Goal: Transaction & Acquisition: Purchase product/service

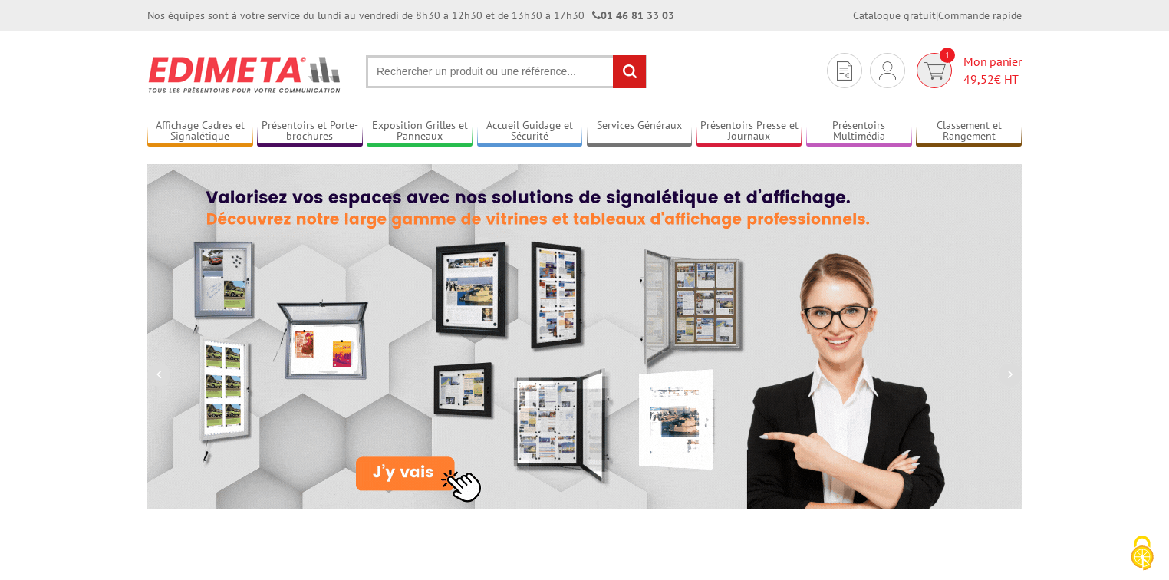
click at [992, 61] on span "Mon panier 49,52 € HT" at bounding box center [992, 70] width 58 height 35
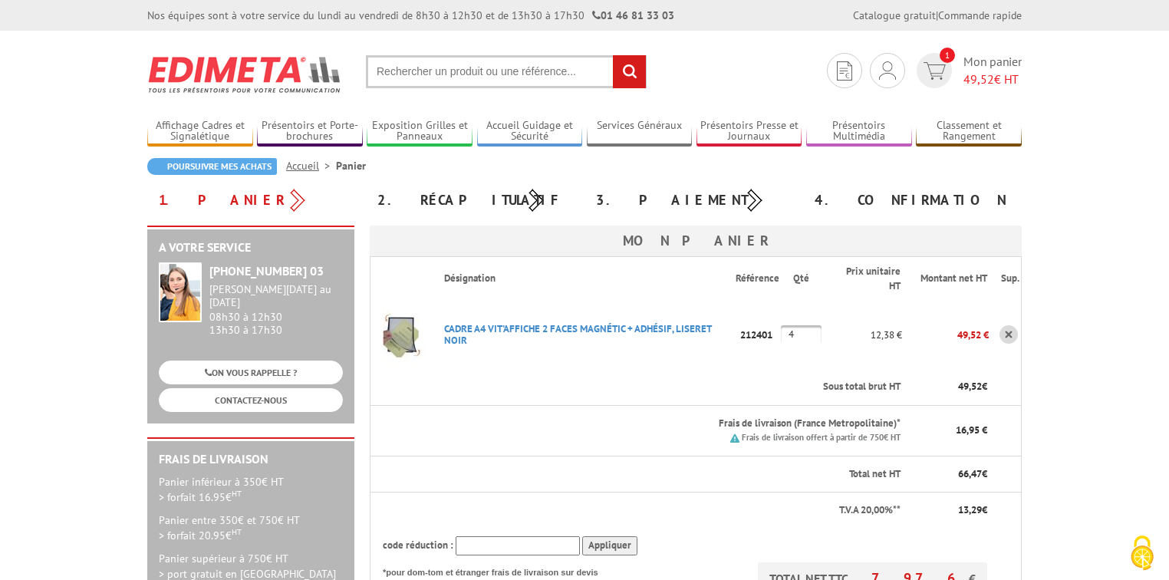
click at [515, 61] on input "text" at bounding box center [506, 71] width 281 height 33
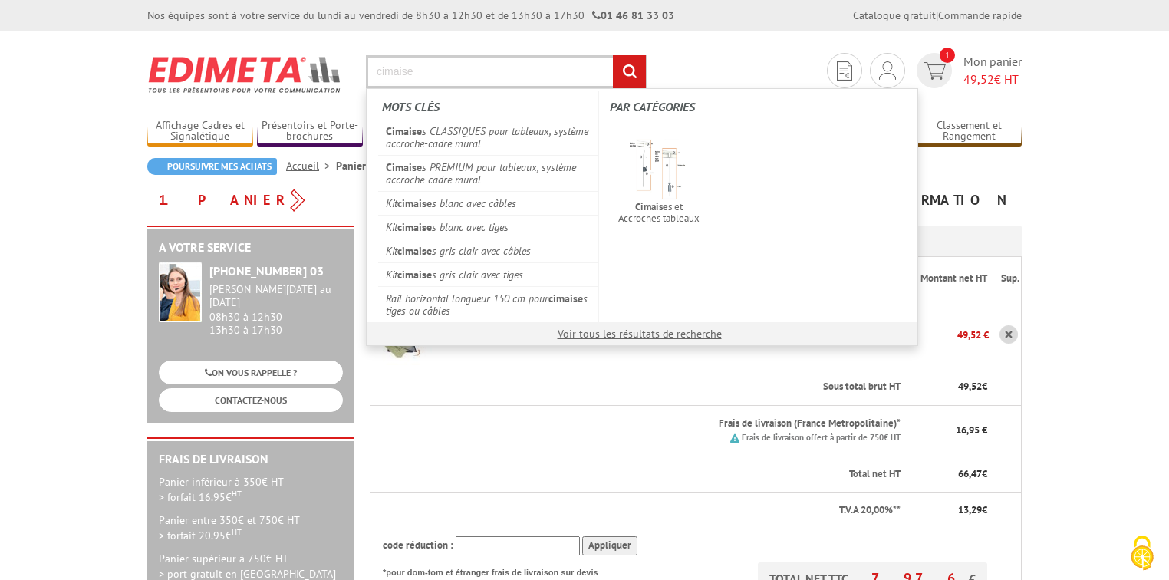
type input "cimaise"
click at [613, 55] on input "rechercher" at bounding box center [629, 71] width 33 height 33
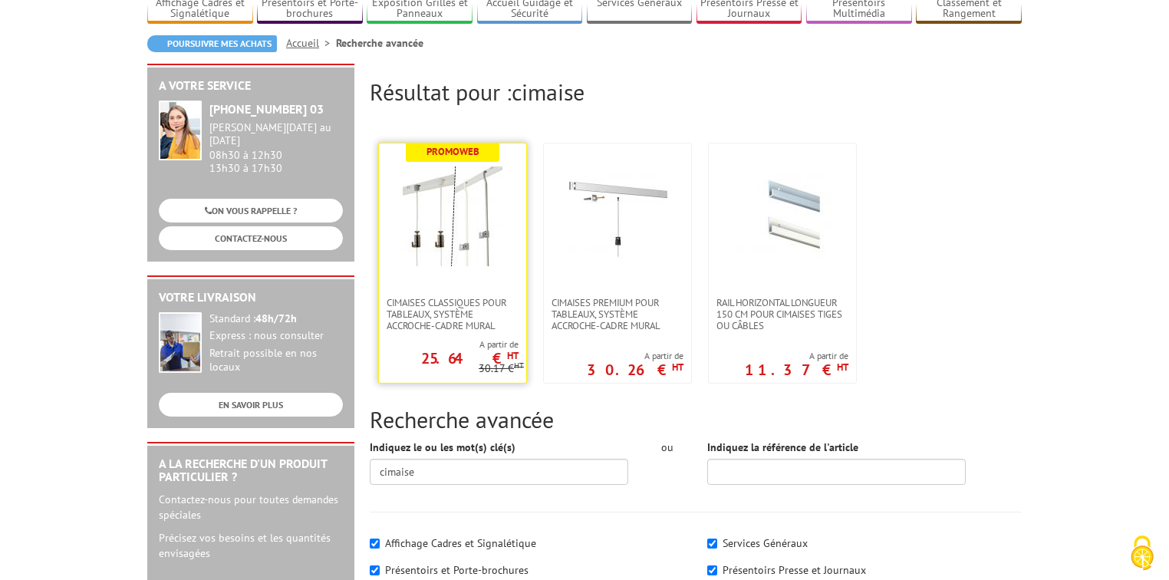
scroll to position [61, 0]
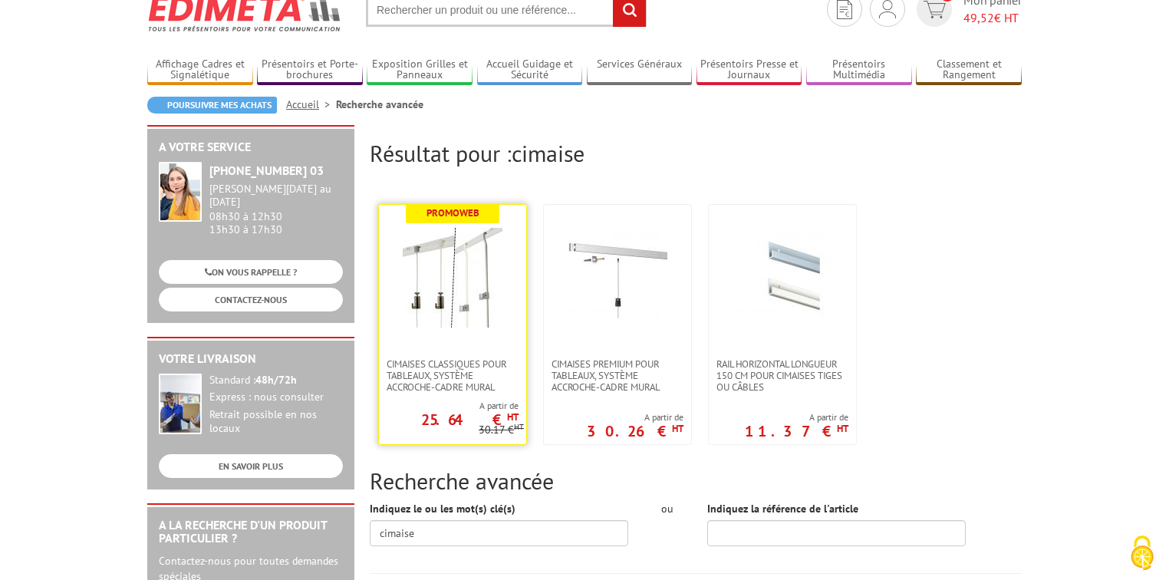
click at [456, 317] on img at bounding box center [453, 278] width 100 height 100
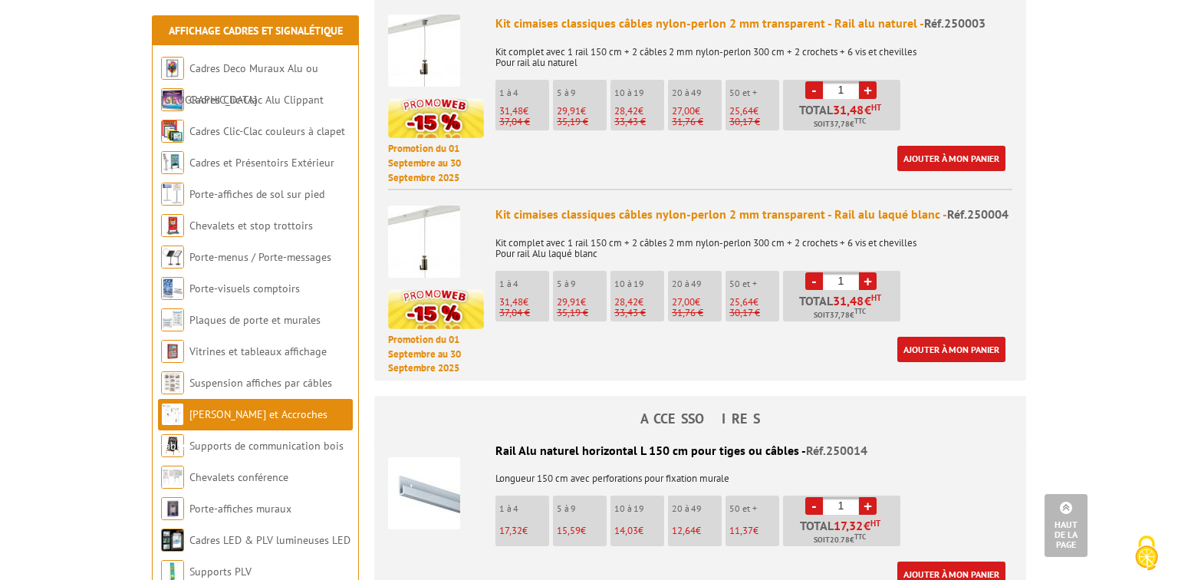
scroll to position [1288, 0]
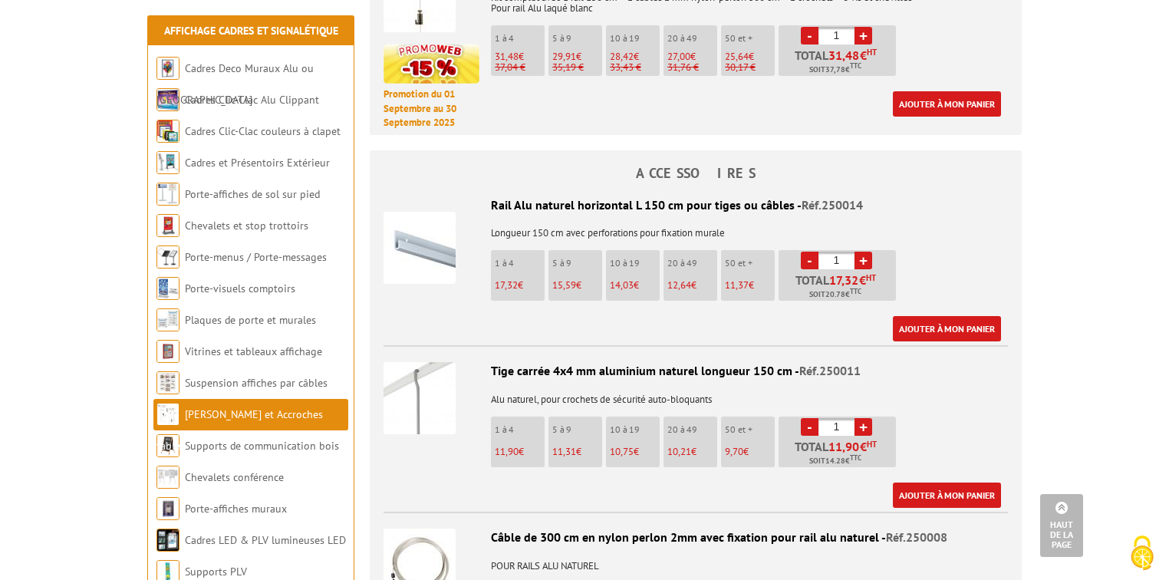
click at [859, 418] on link "+" at bounding box center [863, 427] width 18 height 18
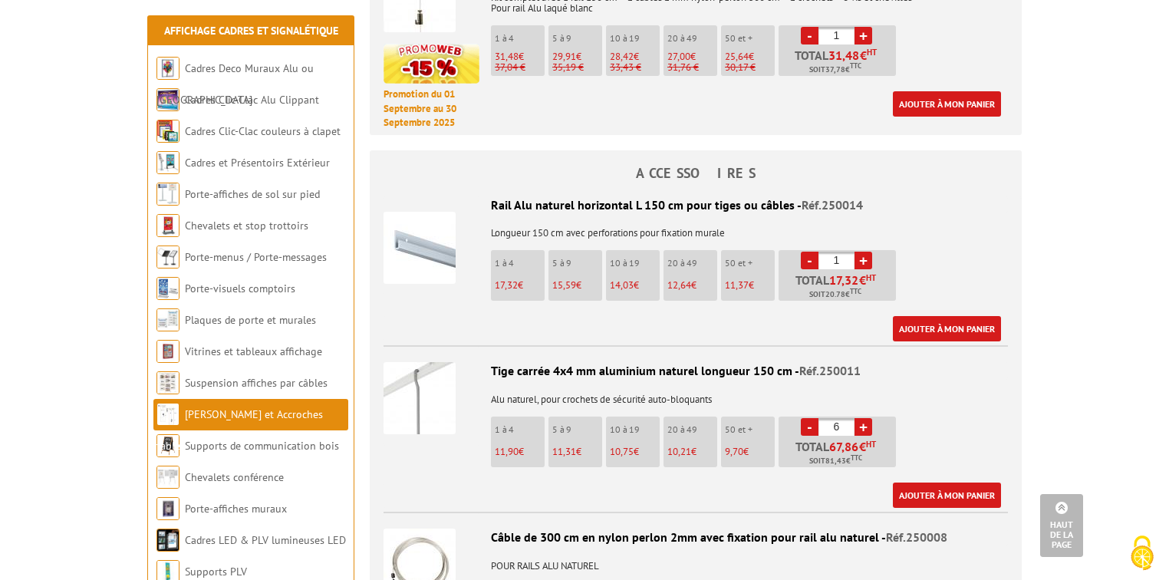
click at [859, 418] on link "+" at bounding box center [863, 427] width 18 height 18
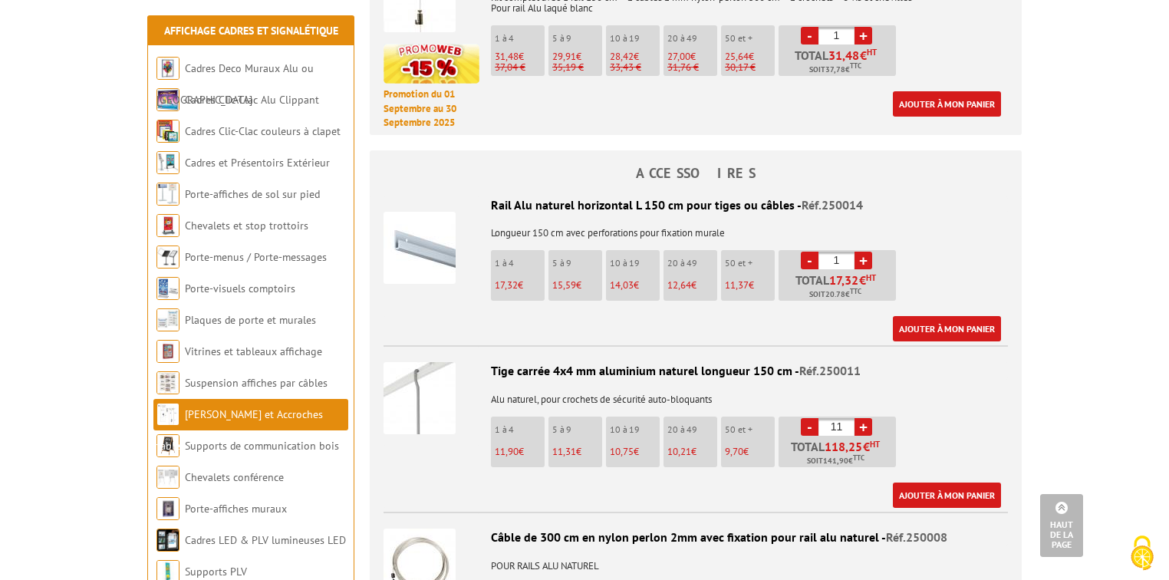
click at [859, 418] on link "+" at bounding box center [863, 427] width 18 height 18
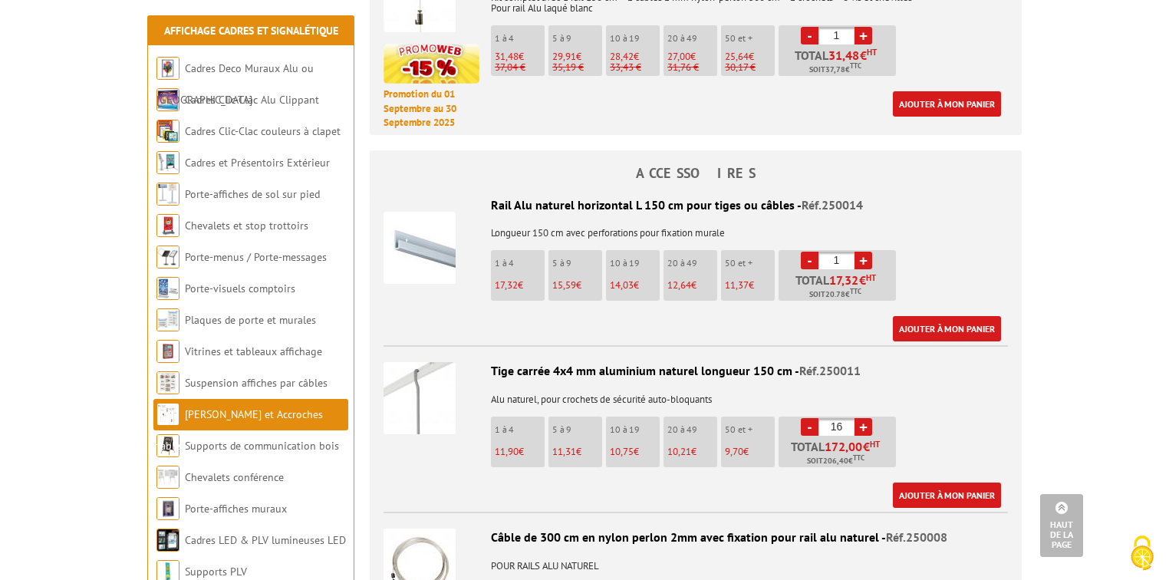
click at [859, 418] on link "+" at bounding box center [863, 427] width 18 height 18
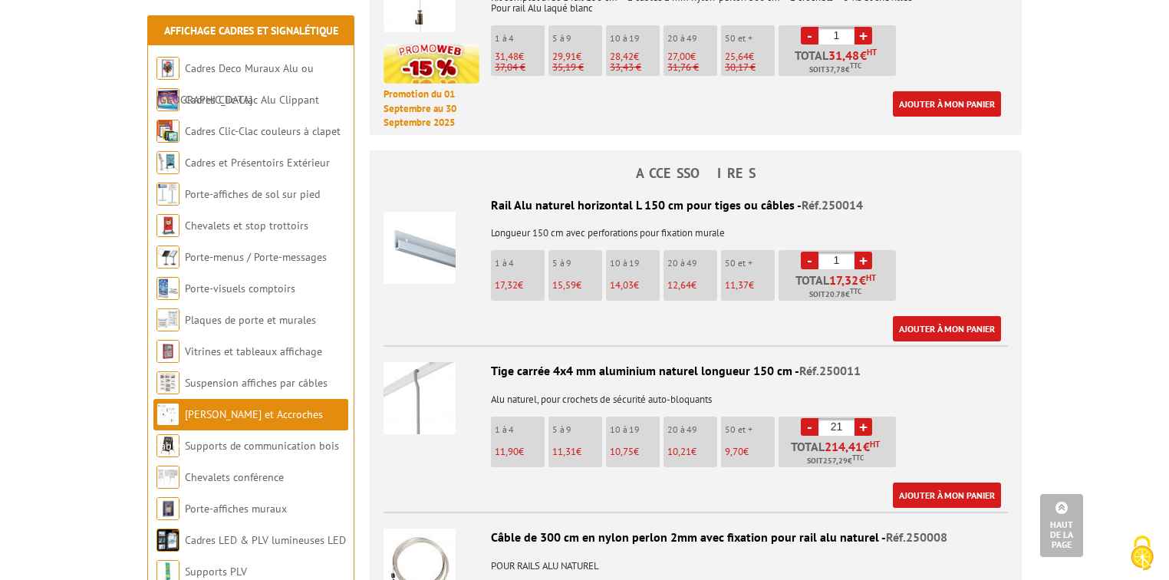
click at [813, 418] on link "-" at bounding box center [810, 427] width 18 height 18
type input "20"
click at [940, 482] on link "Ajouter à mon panier" at bounding box center [947, 494] width 108 height 25
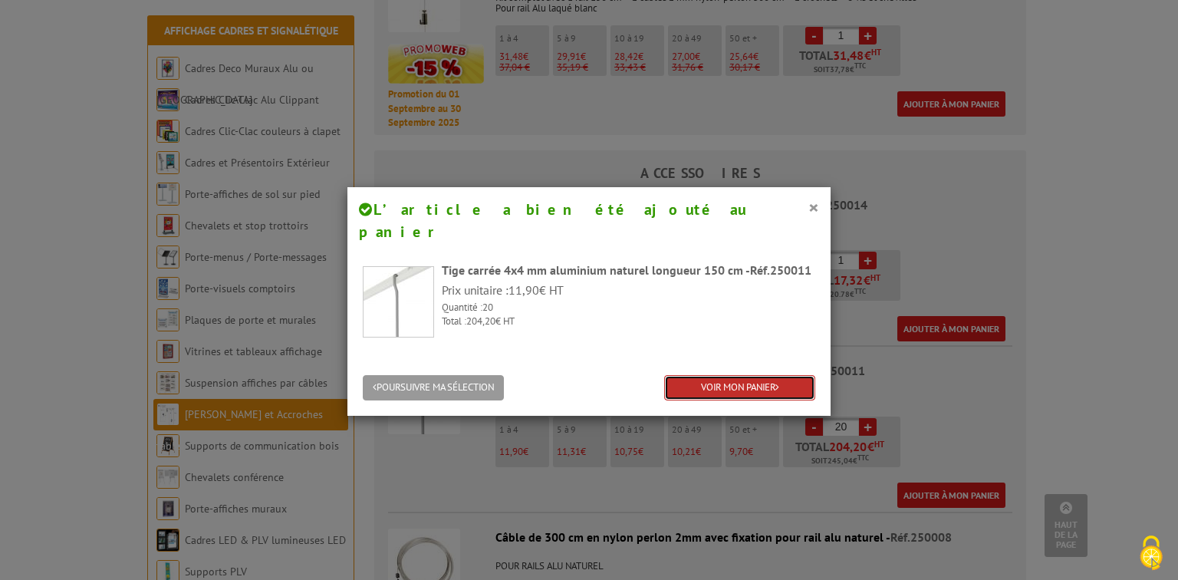
click at [722, 375] on link "VOIR MON PANIER" at bounding box center [739, 387] width 151 height 25
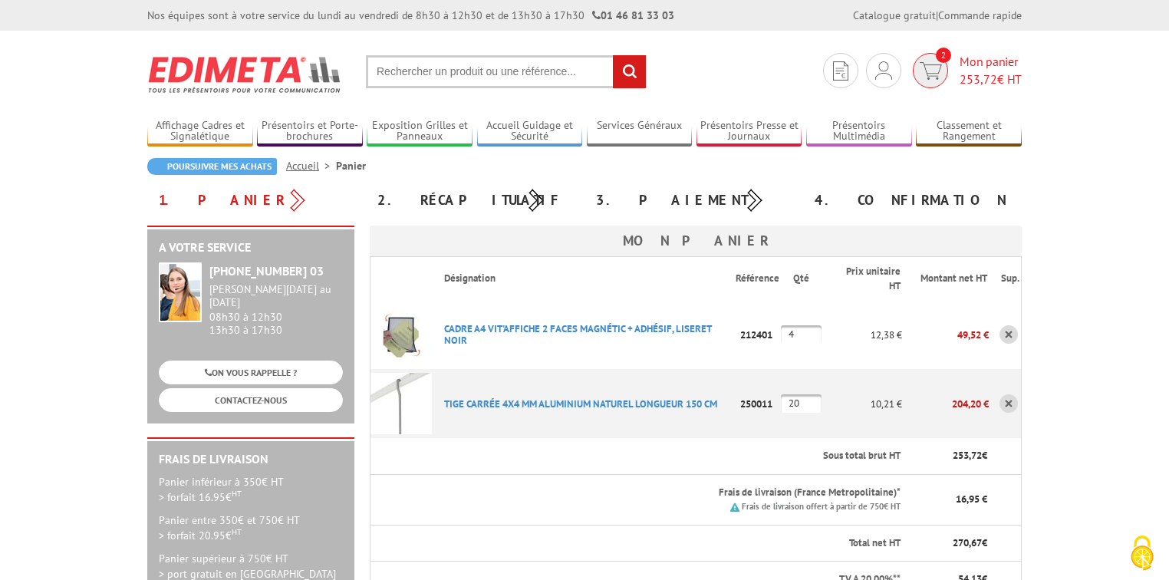
click at [972, 61] on span "Mon panier 253,72 € HT" at bounding box center [990, 70] width 62 height 35
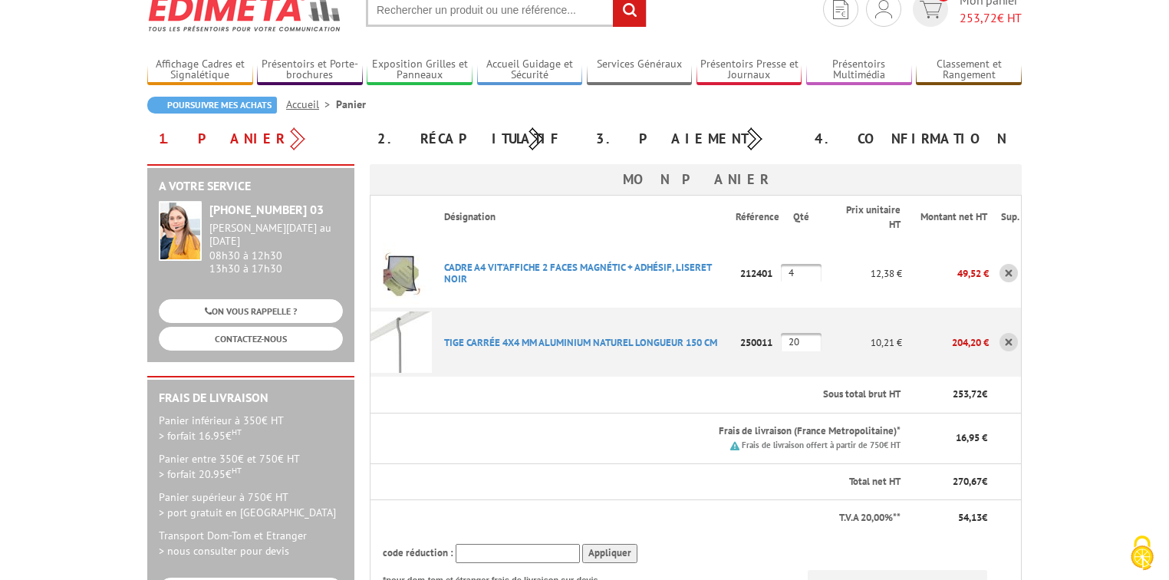
click at [951, 436] on p "16,95 €" at bounding box center [950, 438] width 73 height 15
